Goal: Check status

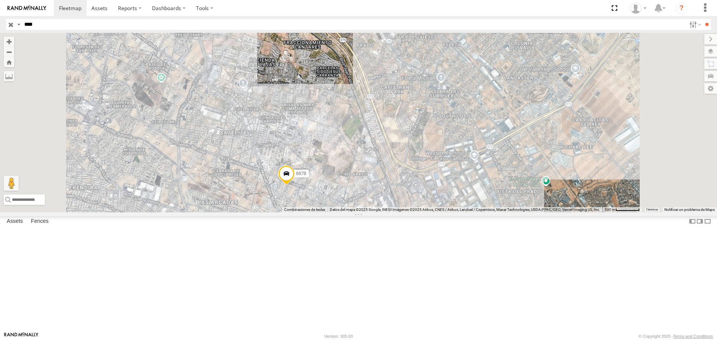
click at [551, 103] on div "6679" at bounding box center [358, 122] width 717 height 179
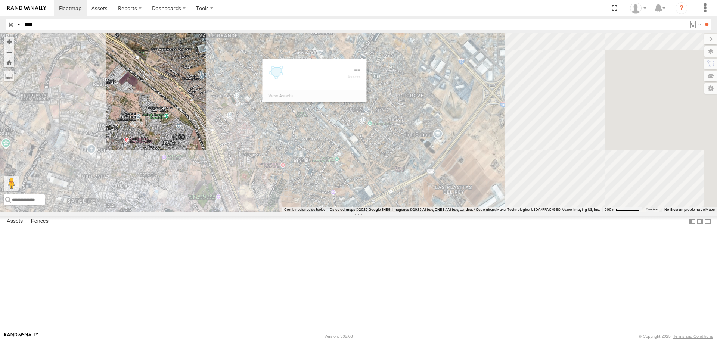
drag, startPoint x: 551, startPoint y: 103, endPoint x: 402, endPoint y: 165, distance: 161.3
click at [405, 167] on div "6679" at bounding box center [358, 122] width 717 height 179
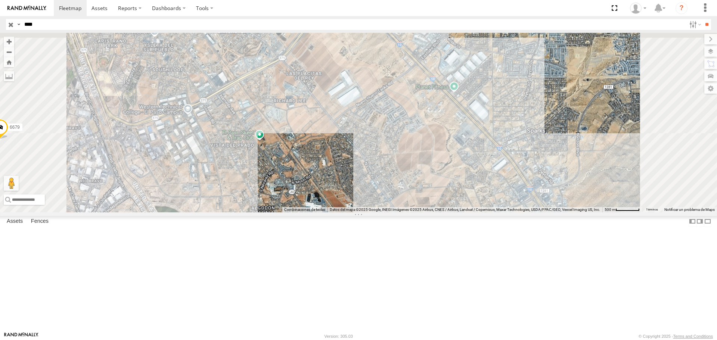
drag, startPoint x: 576, startPoint y: 174, endPoint x: 452, endPoint y: 277, distance: 161.2
click at [549, 204] on div "6679 CARGO CARE BTK 1" at bounding box center [358, 122] width 717 height 179
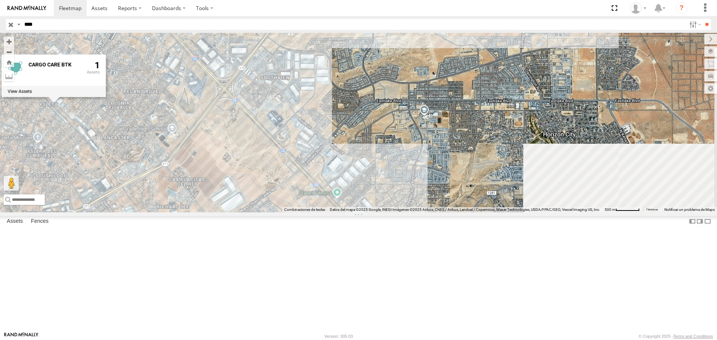
drag, startPoint x: 452, startPoint y: 277, endPoint x: 435, endPoint y: 300, distance: 28.1
click at [435, 212] on div "6679 CARGO CARE BTK 1" at bounding box center [358, 122] width 717 height 179
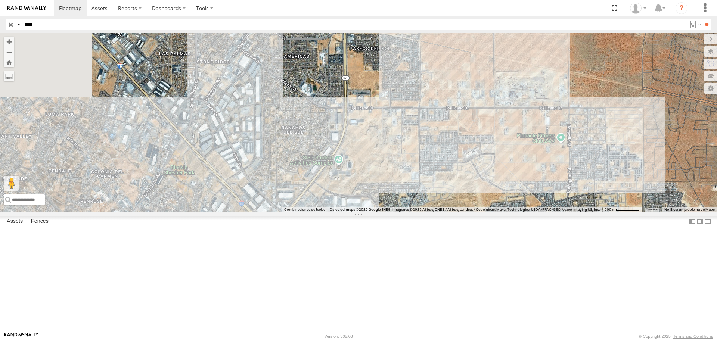
drag, startPoint x: 365, startPoint y: 155, endPoint x: 436, endPoint y: 265, distance: 131.8
click at [436, 212] on div "6679" at bounding box center [358, 122] width 717 height 179
click at [435, 212] on div "6679" at bounding box center [358, 122] width 717 height 179
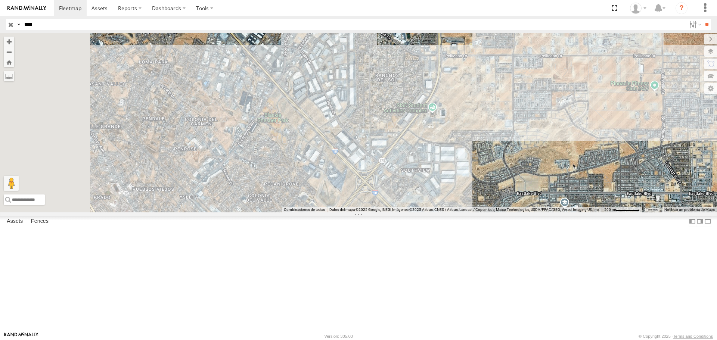
drag, startPoint x: 400, startPoint y: 182, endPoint x: 517, endPoint y: 101, distance: 142.2
click at [434, 160] on div "6679" at bounding box center [358, 122] width 717 height 179
click at [480, 129] on div "6679" at bounding box center [358, 122] width 717 height 179
click at [512, 105] on div "6679" at bounding box center [358, 122] width 717 height 179
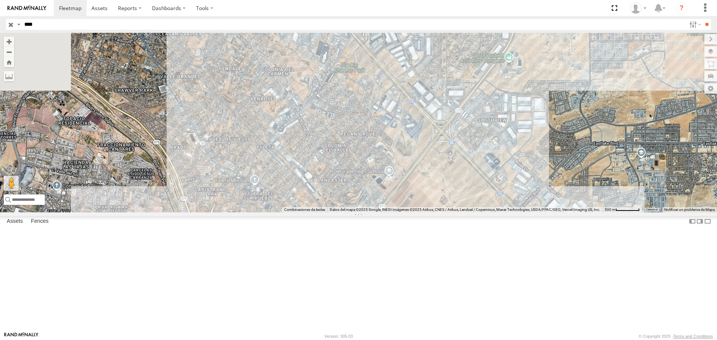
click at [517, 101] on div "6679" at bounding box center [358, 122] width 717 height 179
click at [340, 205] on div "6679 GE-XPO 0" at bounding box center [358, 122] width 717 height 179
click at [340, 205] on div "6679" at bounding box center [358, 122] width 717 height 179
